Goal: Task Accomplishment & Management: Use online tool/utility

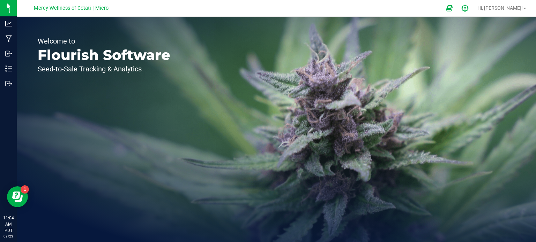
click at [469, 9] on icon at bounding box center [464, 8] width 7 height 7
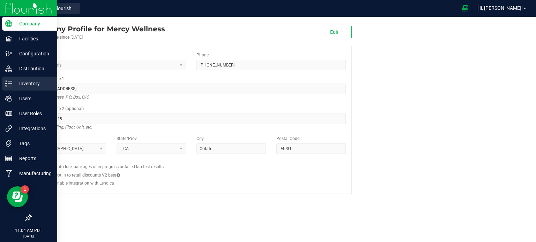
click at [22, 86] on p "Inventory" at bounding box center [33, 84] width 42 height 8
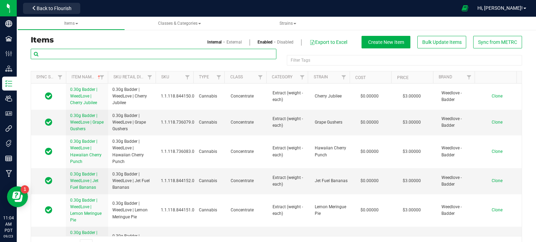
click at [94, 55] on input "text" at bounding box center [154, 54] width 246 height 10
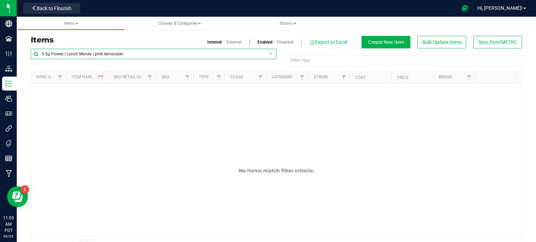
drag, startPoint x: 157, startPoint y: 51, endPoint x: 94, endPoint y: 58, distance: 63.9
click at [94, 58] on input "3.5g Flower | Lunch Money | pink lemonade" at bounding box center [154, 54] width 246 height 10
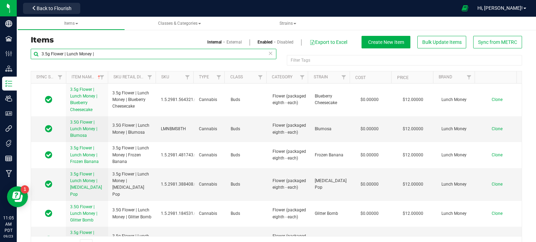
drag, startPoint x: 94, startPoint y: 54, endPoint x: 27, endPoint y: 46, distance: 68.1
click at [27, 46] on div "Items Internal External Enabled Disabled Export to Excel Create New Item Bulk U…" at bounding box center [276, 145] width 502 height 218
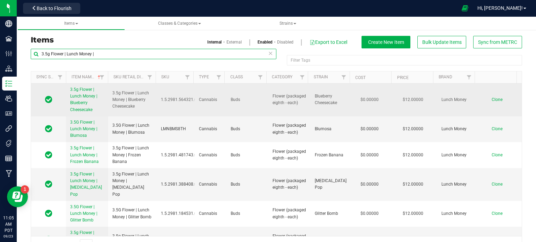
type input "3.5g Flower | Lunch Money |"
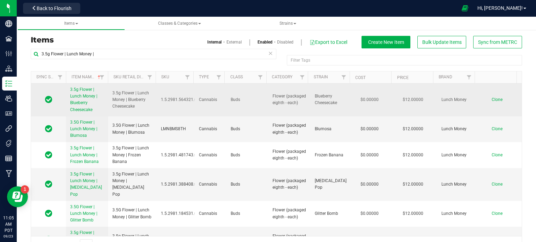
click at [492, 100] on span "Clone" at bounding box center [497, 99] width 11 height 5
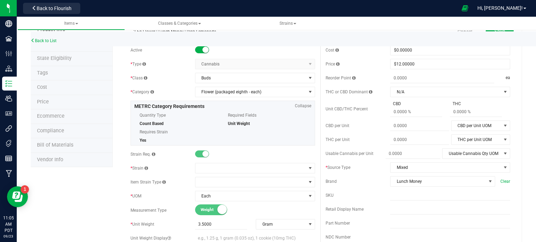
scroll to position [26, 0]
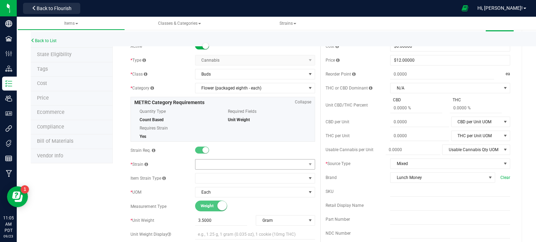
type input "3.5g Flower | Lunch Money | Pink Lemonade"
click at [212, 164] on span at bounding box center [250, 165] width 111 height 10
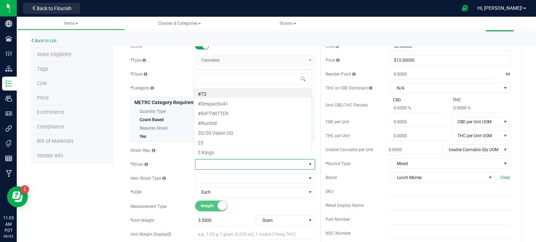
scroll to position [10, 117]
type input "pink"
click at [212, 125] on li "Pink Drink" at bounding box center [253, 123] width 118 height 10
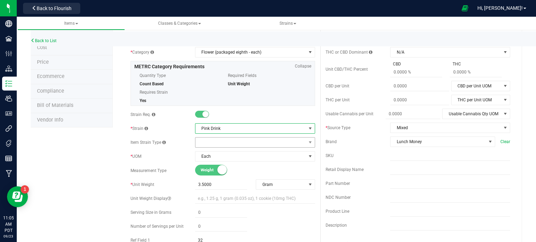
scroll to position [70, 0]
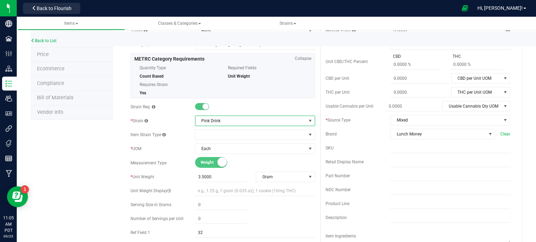
click at [230, 122] on span "Pink Drink" at bounding box center [250, 121] width 111 height 10
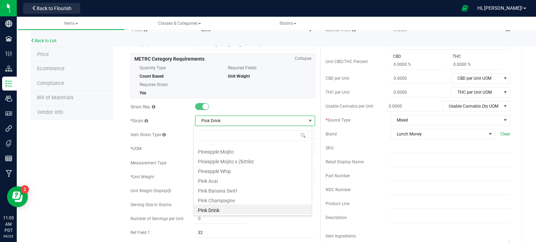
click at [231, 122] on span "Pink Drink" at bounding box center [250, 121] width 111 height 10
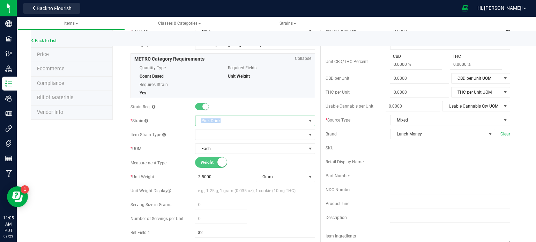
drag, startPoint x: 230, startPoint y: 121, endPoint x: 191, endPoint y: 123, distance: 39.1
click at [191, 123] on div "* [GEOGRAPHIC_DATA] Pink Drink" at bounding box center [222, 121] width 185 height 10
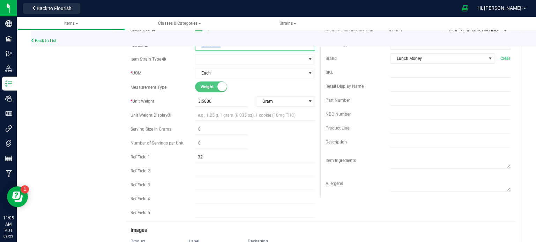
scroll to position [0, 0]
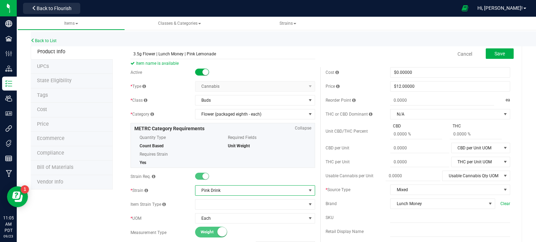
click at [307, 191] on span at bounding box center [310, 191] width 6 height 6
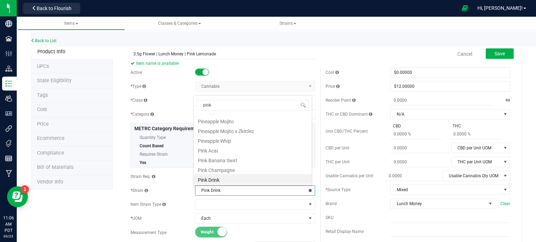
scroll to position [29, 0]
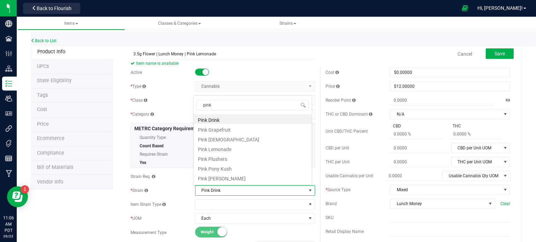
type input "pink l"
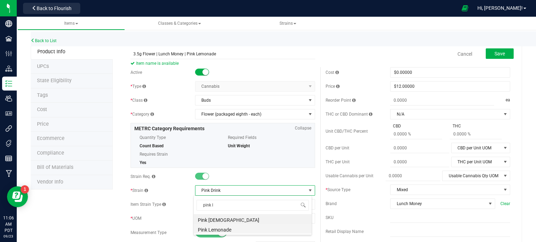
click at [262, 228] on li "Pink Lemonade" at bounding box center [253, 229] width 118 height 10
